Goal: Contribute content: Add original content to the website for others to see

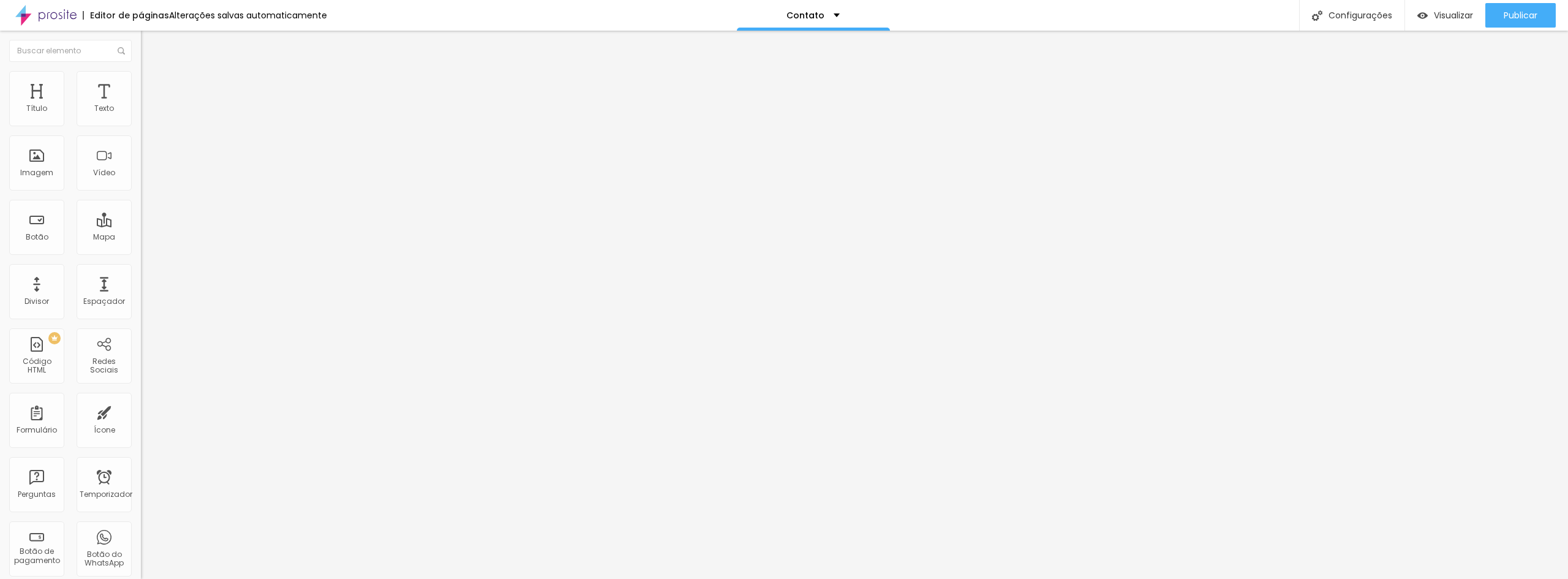
click at [141, 88] on ul "Conteúdo Estilo Avançado" at bounding box center [211, 77] width 141 height 37
click at [152, 85] on font "Estilo" at bounding box center [161, 79] width 19 height 10
click at [141, 83] on li "Avançado" at bounding box center [211, 90] width 141 height 12
click at [141, 70] on img at bounding box center [146, 65] width 11 height 11
click at [150, 44] on img "button" at bounding box center [155, 44] width 10 height 10
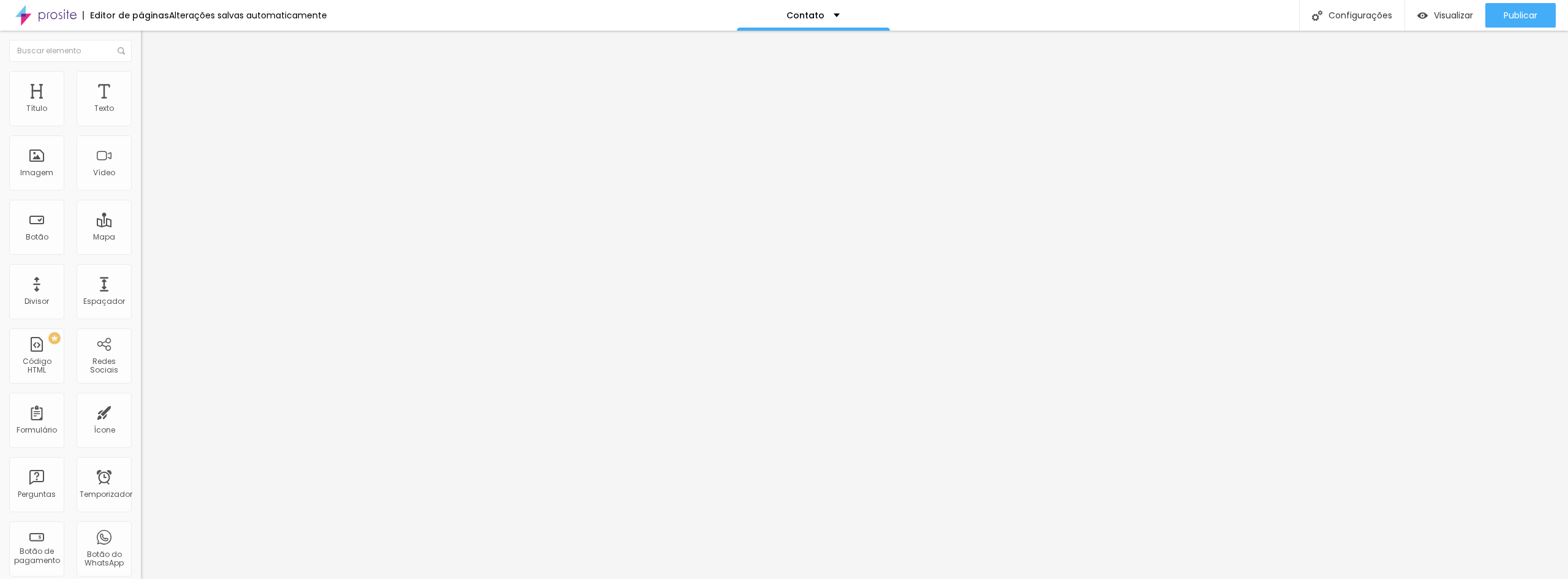
click at [141, 158] on div at bounding box center [211, 154] width 141 height 94
click at [1509, 9] on font "Publicar" at bounding box center [1520, 15] width 34 height 12
click at [1435, 16] on font "Visualizar" at bounding box center [1454, 15] width 40 height 12
click at [141, 173] on div "<!-- Direitos autorais 2023 Google LLC Licenciado sob a Licença Apache, Versão …" at bounding box center [1177, 149] width 2074 height 85
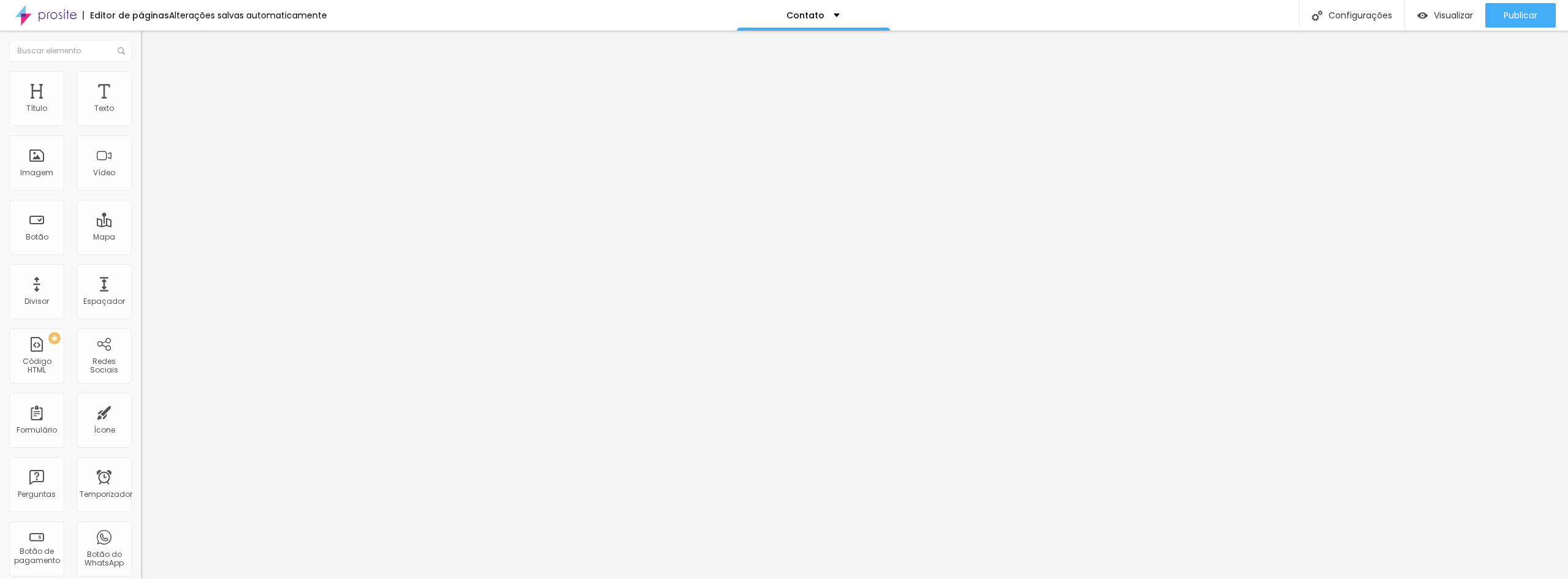
click at [141, 181] on div at bounding box center [211, 154] width 141 height 94
click at [98, 171] on div "</ botão > </div> ​ ​ </div> ​ ​ </div> ​ ​ </div> ​ ​ <!-- Se você não tiver u…" at bounding box center [1134, 149] width 2074 height 85
click at [141, 107] on div "</div> ​ ​ </div> ​ ​ </div> ​ ​ </div> ​ ​ <!-- Se você não tiver uma chave de…" at bounding box center [207, 107] width 132 height 0
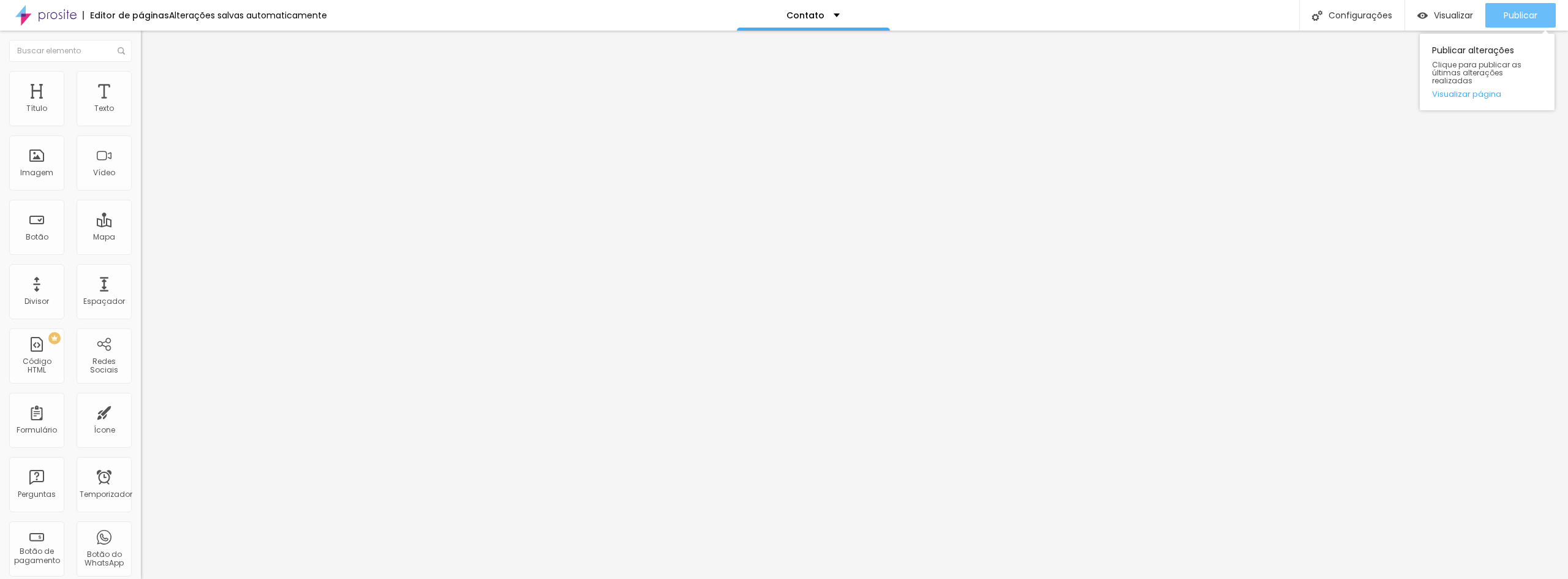
click at [1515, 12] on font "Publicar" at bounding box center [1520, 15] width 34 height 12
